Goal: Task Accomplishment & Management: Use online tool/utility

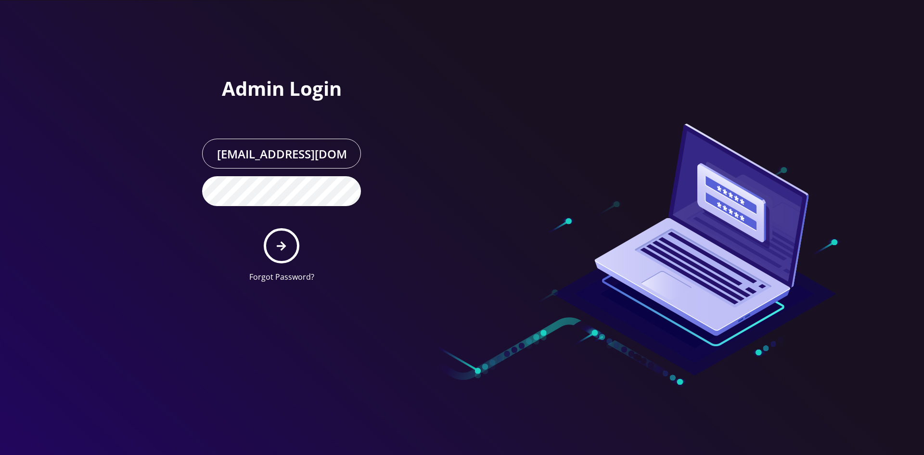
click at [280, 253] on button "submit" at bounding box center [281, 245] width 35 height 35
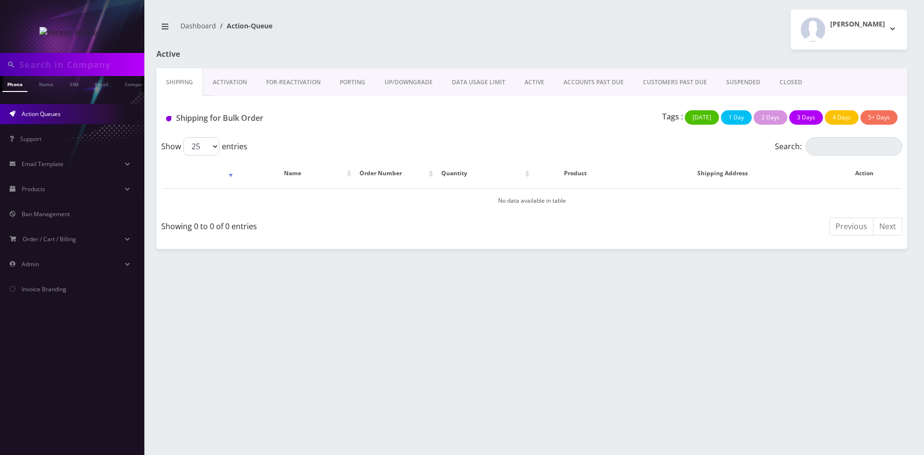
click at [533, 81] on link "ACTIVE" at bounding box center [534, 82] width 39 height 28
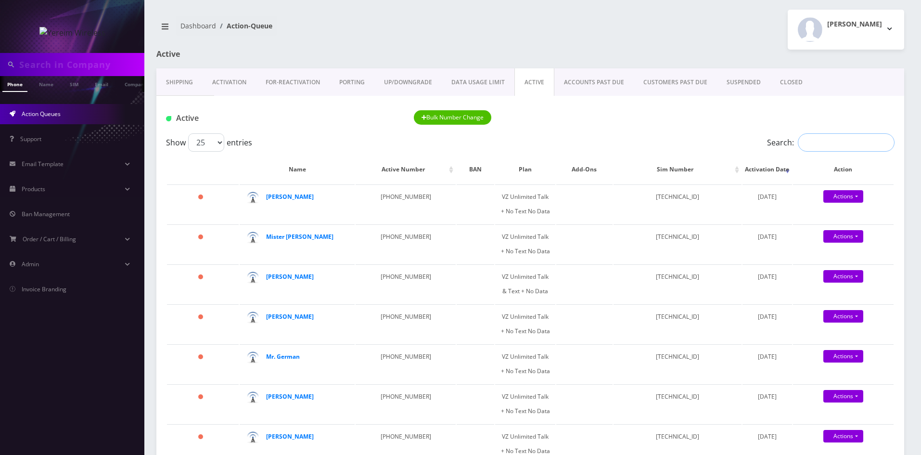
click at [834, 140] on input "Search:" at bounding box center [846, 142] width 97 height 18
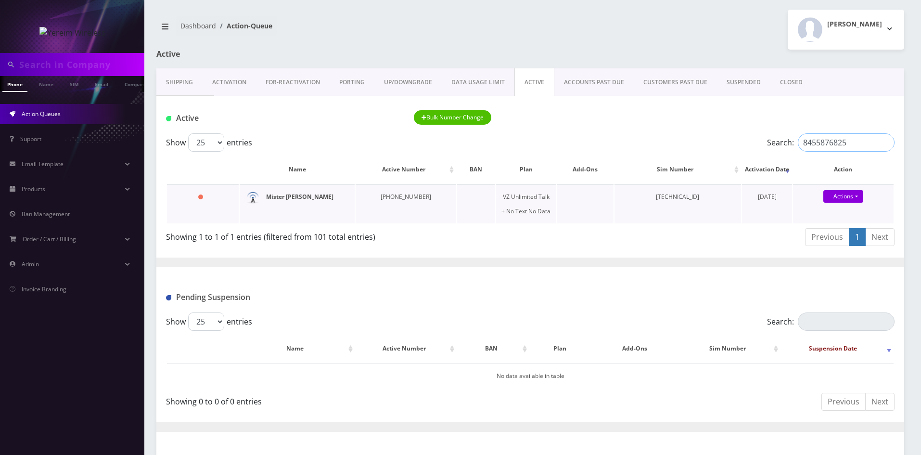
type input "8455876825"
click at [281, 197] on strong "Mister Stern" at bounding box center [299, 196] width 67 height 8
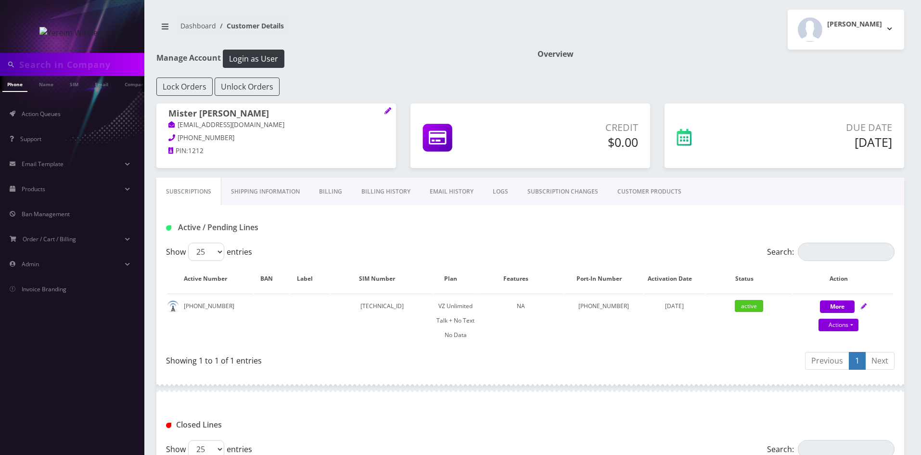
click at [386, 192] on link "Billing History" at bounding box center [386, 192] width 68 height 28
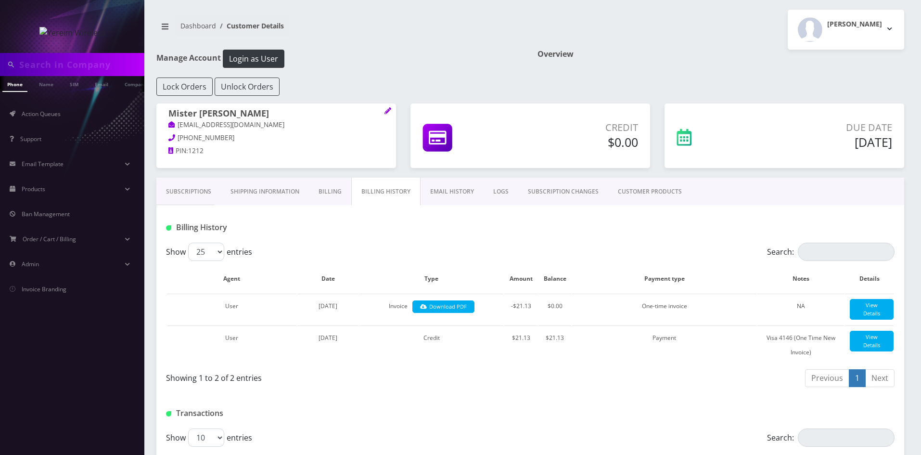
click at [332, 194] on link "Billing" at bounding box center [330, 192] width 42 height 28
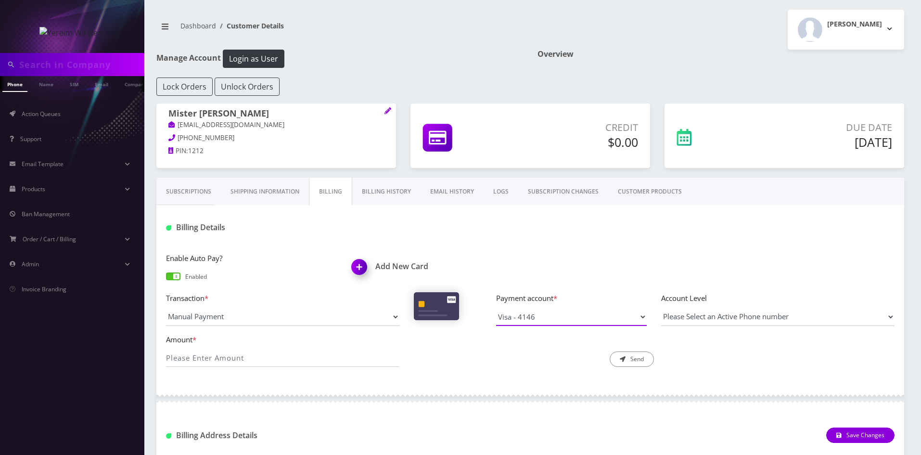
click at [642, 317] on select "Visa - 4146" at bounding box center [571, 316] width 151 height 18
click at [604, 246] on div "Enable Auto Pay? Enabled Add New Card Transaction * Manual Payment Custom Charg…" at bounding box center [530, 312] width 748 height 141
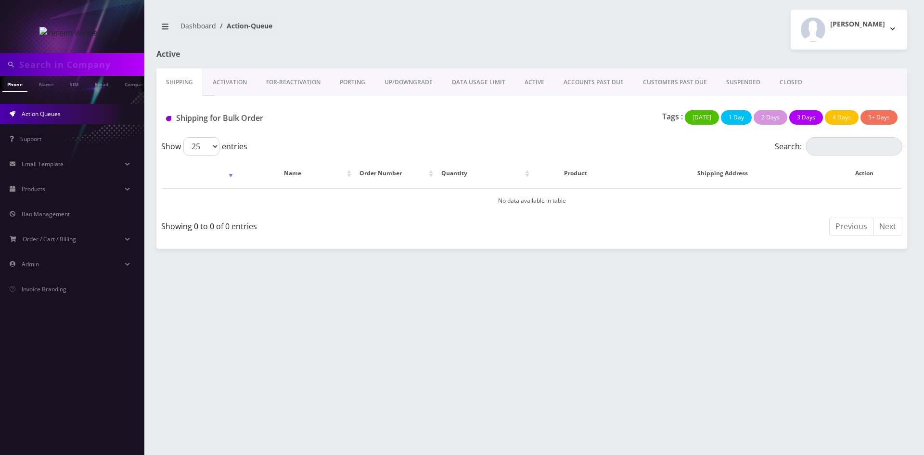
click at [538, 82] on link "ACTIVE" at bounding box center [534, 82] width 39 height 28
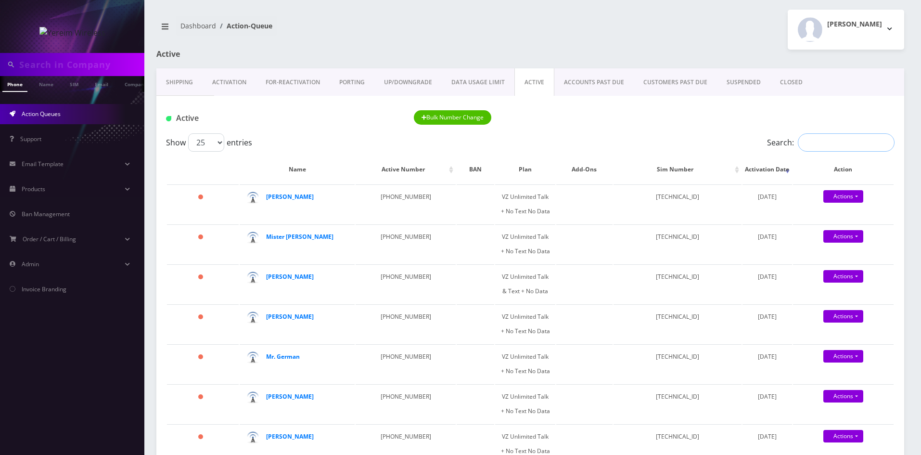
click at [856, 137] on input "Search:" at bounding box center [846, 142] width 97 height 18
type input "8"
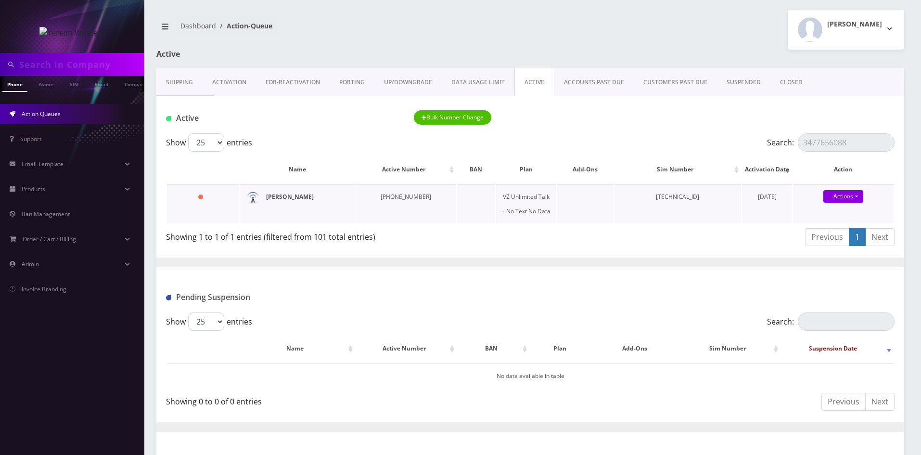
click at [283, 199] on strong "[PERSON_NAME]" at bounding box center [290, 196] width 48 height 8
drag, startPoint x: 855, startPoint y: 140, endPoint x: 797, endPoint y: 149, distance: 58.5
click at [797, 149] on label "Search: 3477656088" at bounding box center [831, 142] width 128 height 18
type input "8455021523"
click at [298, 195] on strong "KREINDY SCHONFELD" at bounding box center [290, 196] width 48 height 8
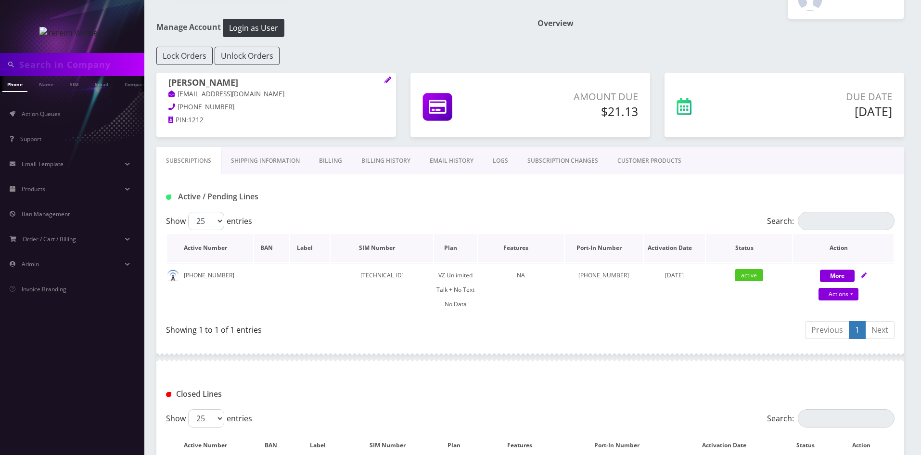
scroll to position [48, 0]
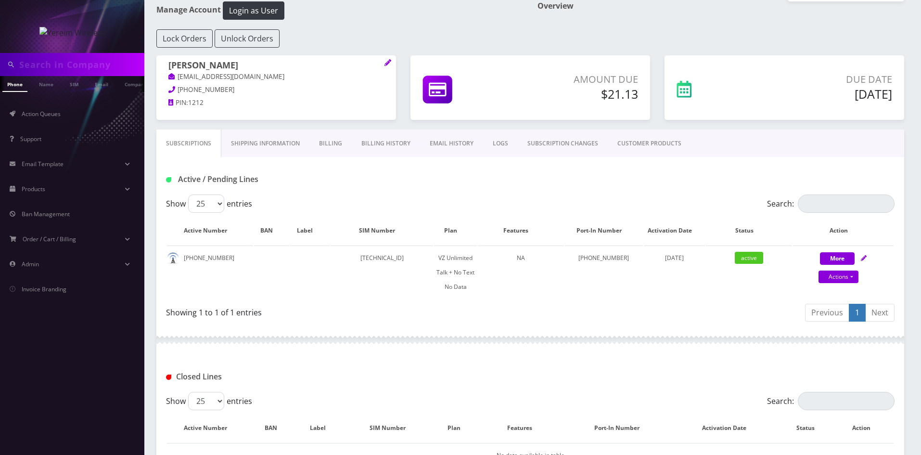
click at [371, 136] on link "Billing History" at bounding box center [386, 143] width 68 height 28
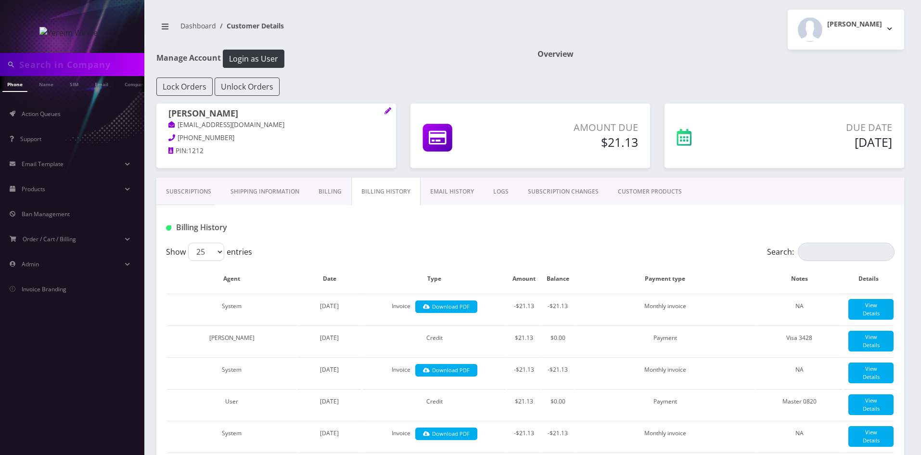
scroll to position [0, 5]
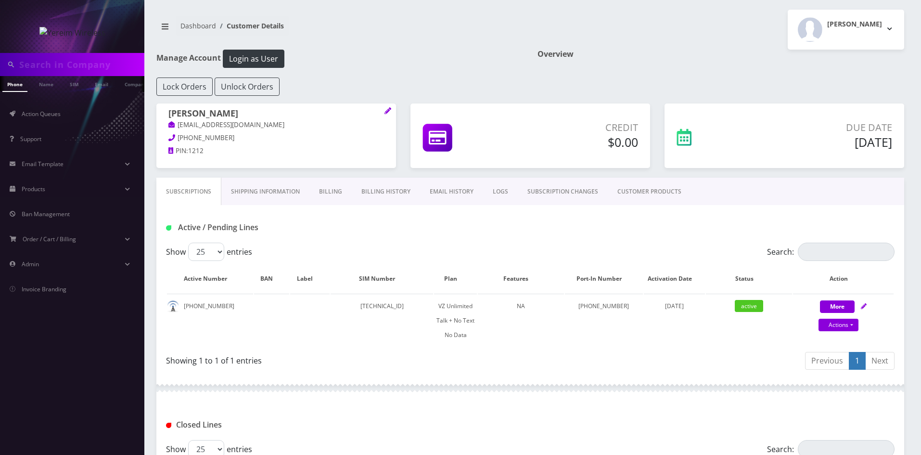
click at [395, 195] on link "Billing History" at bounding box center [386, 192] width 68 height 28
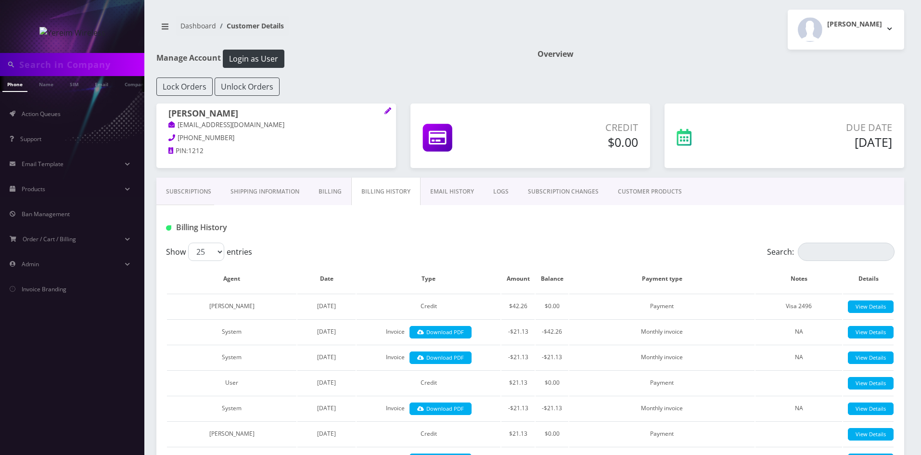
click at [194, 194] on link "Subscriptions" at bounding box center [188, 192] width 64 height 28
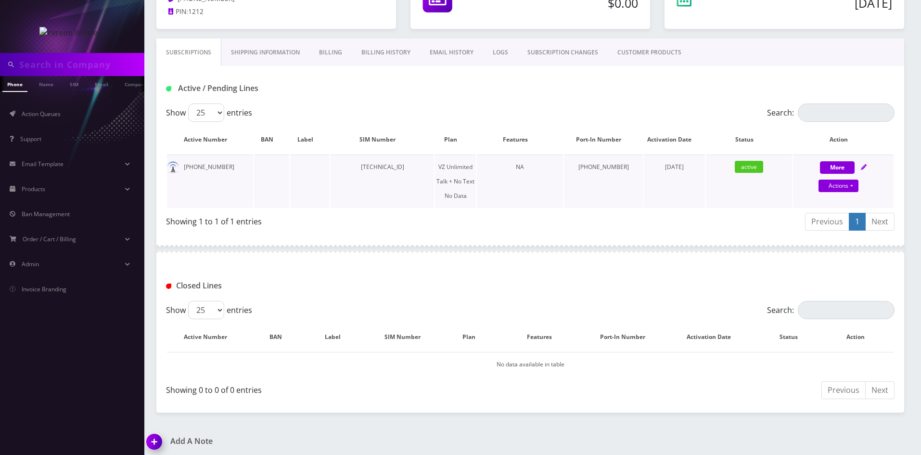
scroll to position [48, 0]
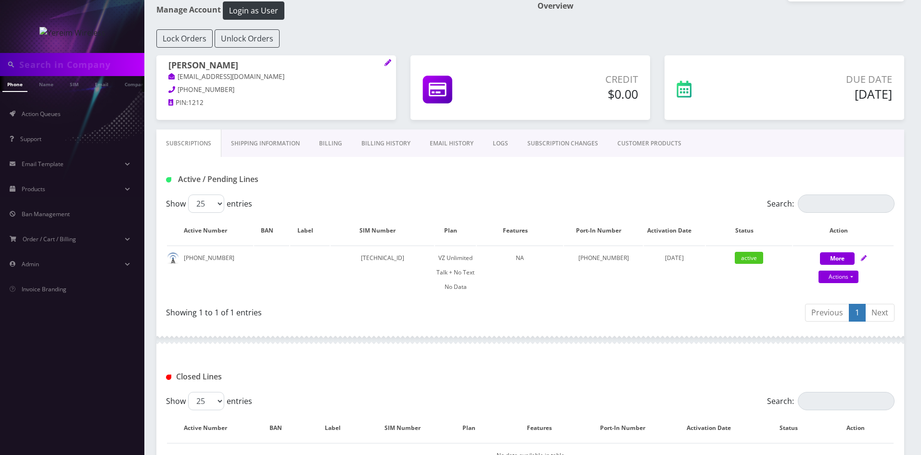
click at [394, 145] on link "Billing History" at bounding box center [386, 143] width 68 height 28
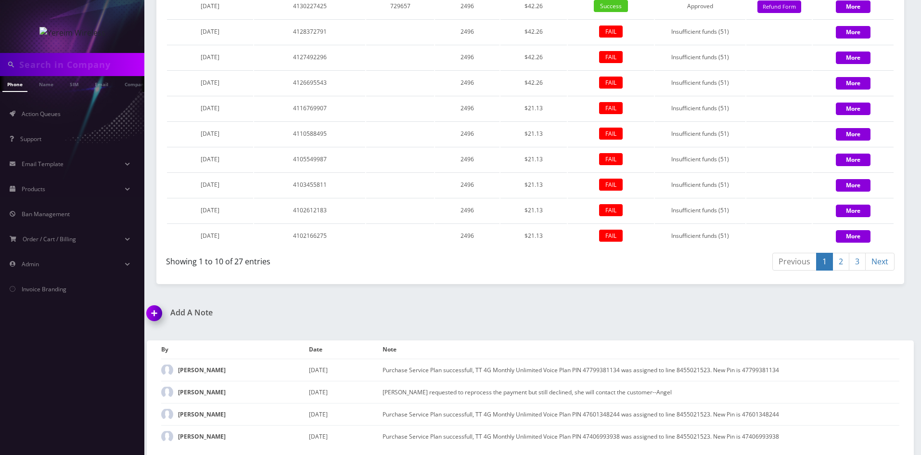
scroll to position [917, 0]
click at [838, 270] on link "2" at bounding box center [840, 262] width 17 height 18
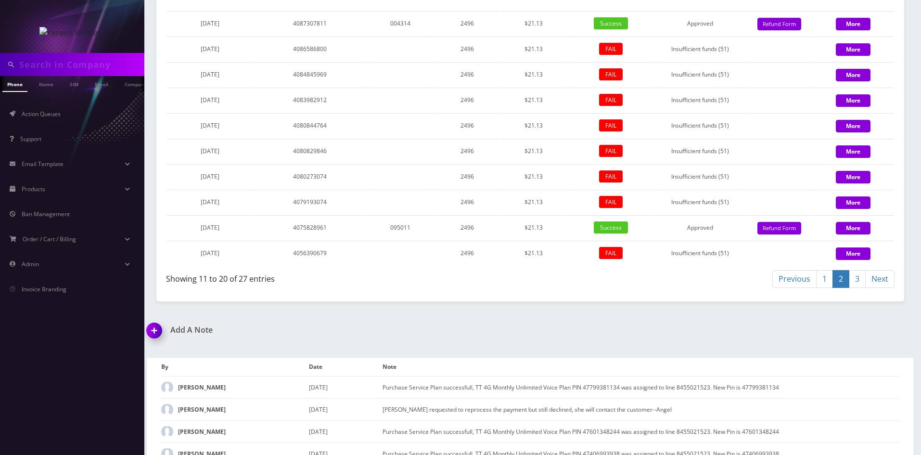
scroll to position [965, 0]
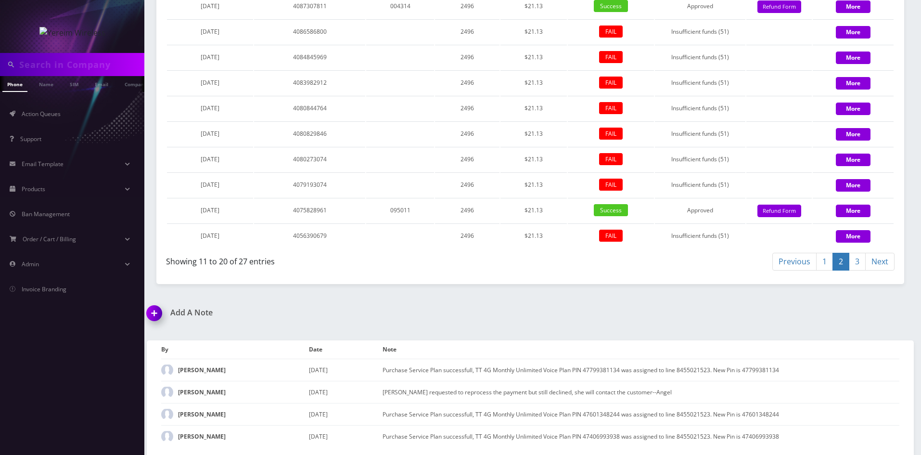
click at [820, 270] on link "1" at bounding box center [824, 262] width 17 height 18
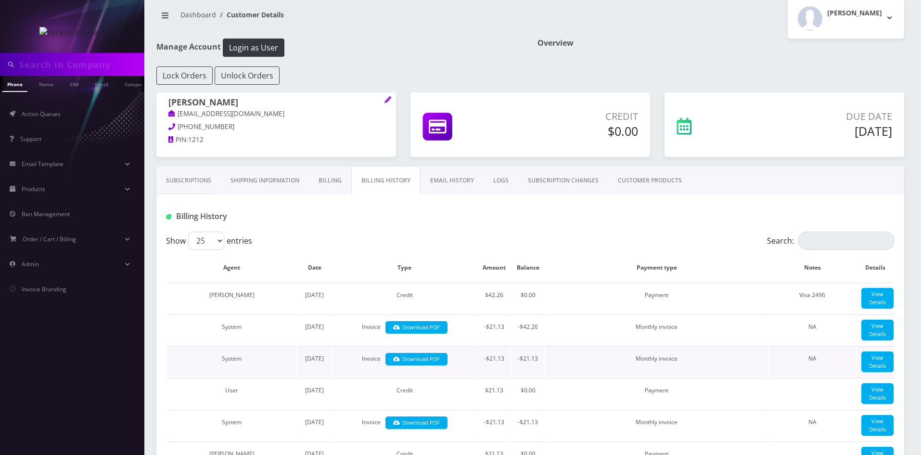
scroll to position [0, 0]
